Goal: Transaction & Acquisition: Purchase product/service

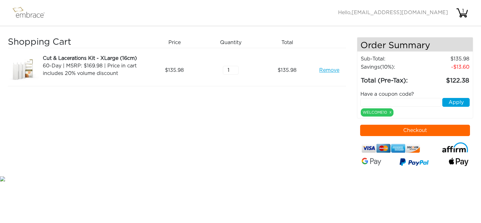
click at [414, 127] on button "Checkout" at bounding box center [415, 130] width 110 height 11
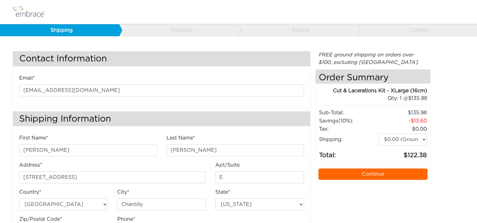
select select "VA"
click at [423, 140] on select "$0.00 (Ground) $15.00 (Express Saver) $20.00 (Two Day) $30.00 (Overnight)" at bounding box center [402, 140] width 48 height 12
